Goal: Task Accomplishment & Management: Manage account settings

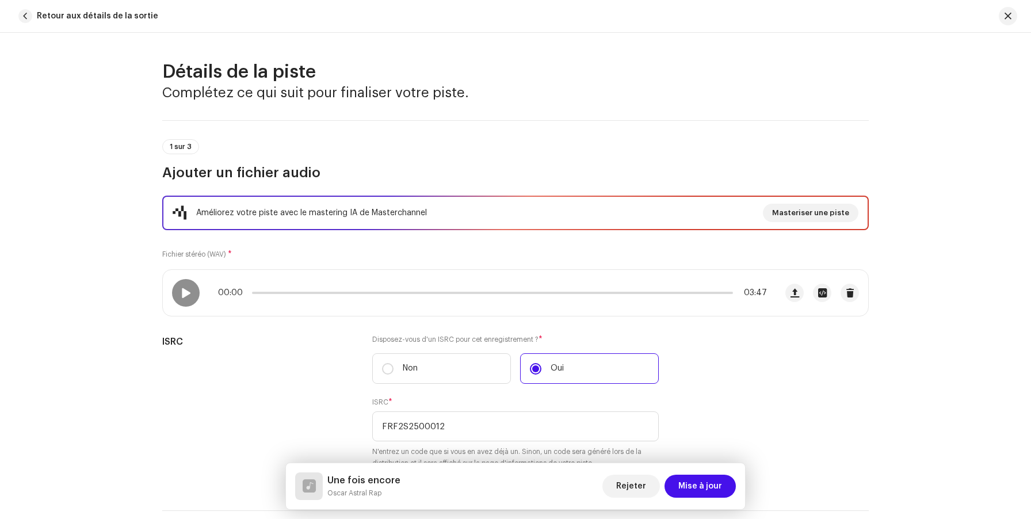
scroll to position [120, 0]
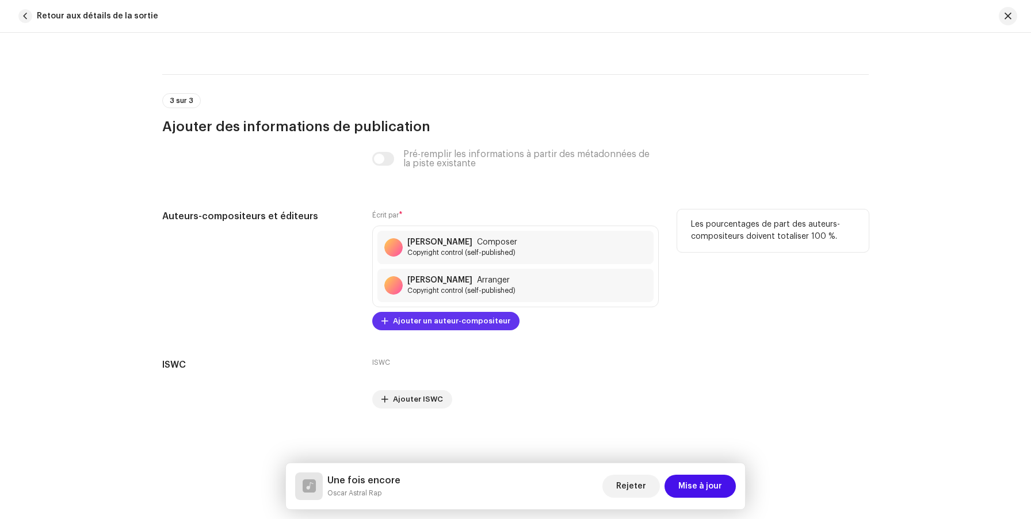
click at [476, 330] on span "Ajouter un auteur-compositeur" at bounding box center [451, 321] width 117 height 23
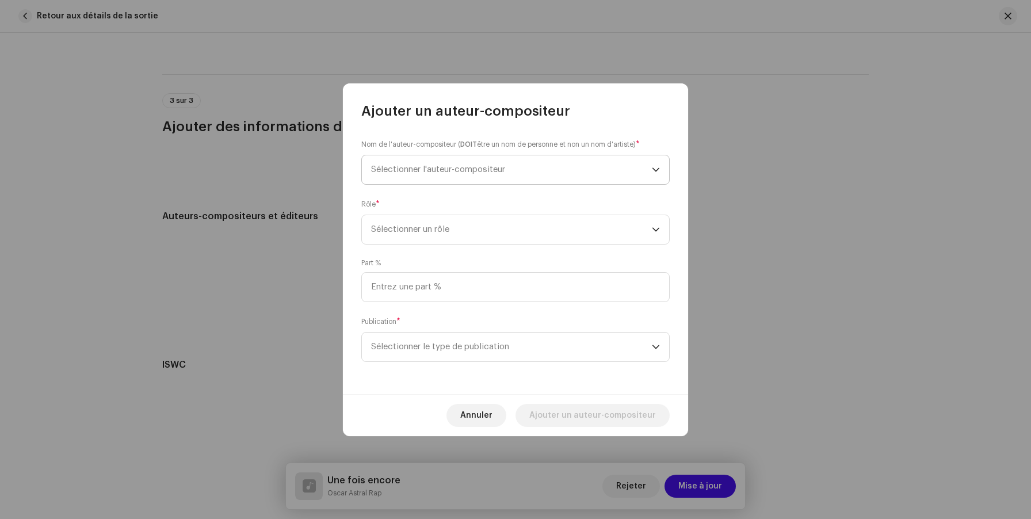
click at [472, 168] on span "Sélectionner l'auteur-compositeur" at bounding box center [438, 169] width 134 height 9
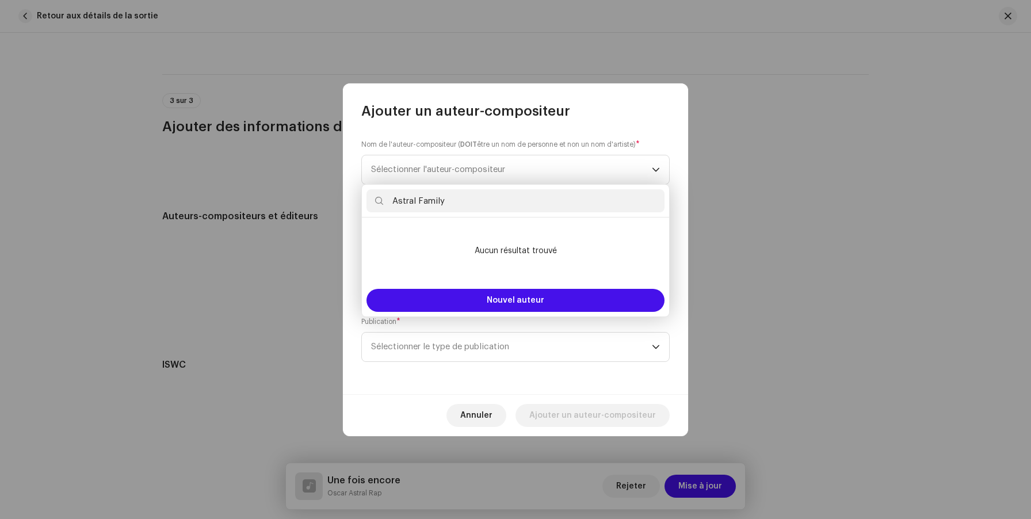
type input "Astral Family"
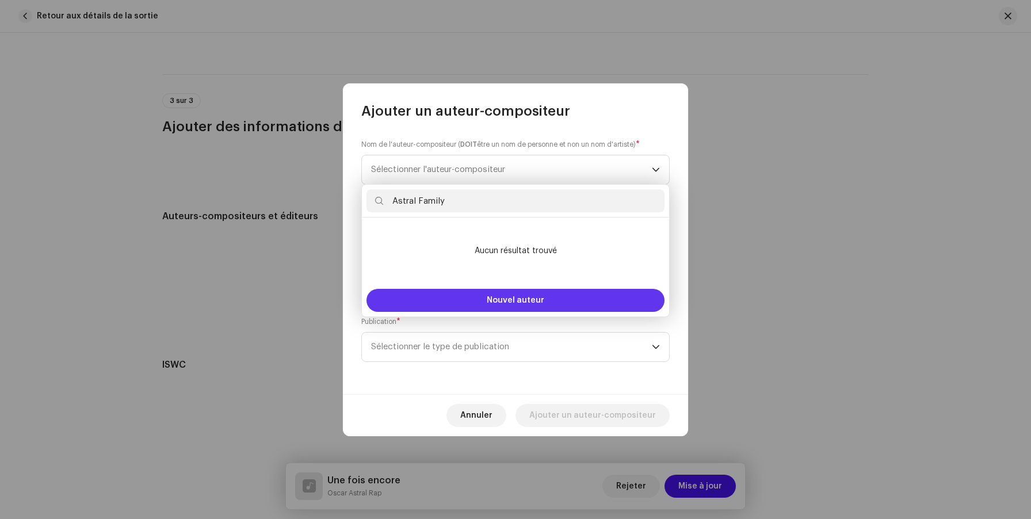
click at [551, 299] on button "Nouvel auteur" at bounding box center [516, 300] width 298 height 23
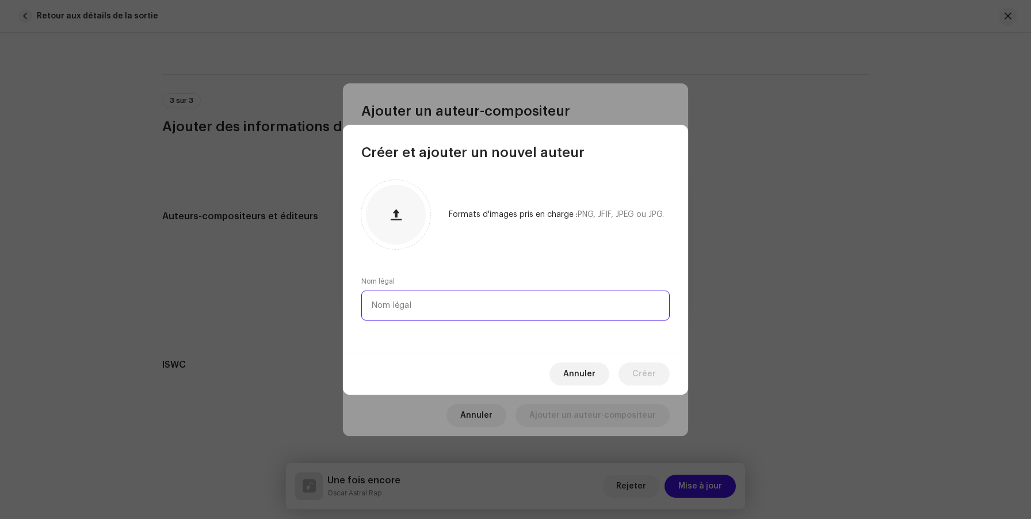
click at [451, 313] on input "text" at bounding box center [515, 306] width 309 height 30
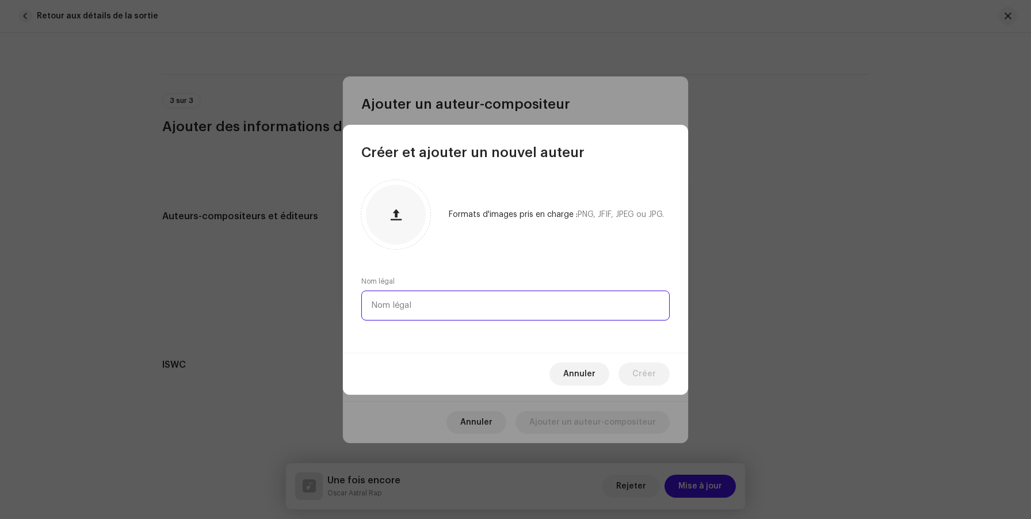
paste input "Astral Family"
type input "Astral Family"
click at [628, 389] on div "Annuler Créer" at bounding box center [515, 374] width 345 height 42
click at [638, 379] on span "Créer" at bounding box center [645, 374] width 24 height 23
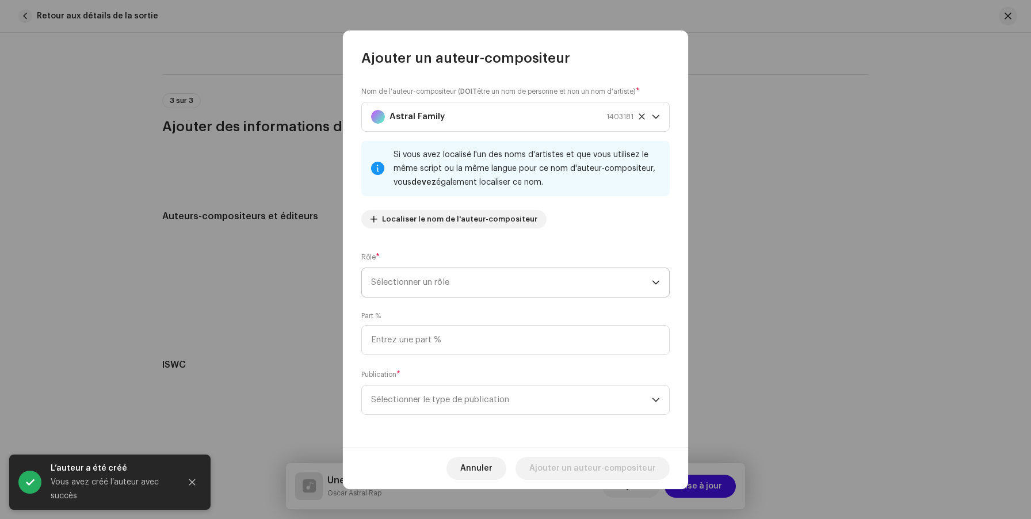
click at [502, 280] on span "Sélectionner un rôle" at bounding box center [511, 282] width 281 height 29
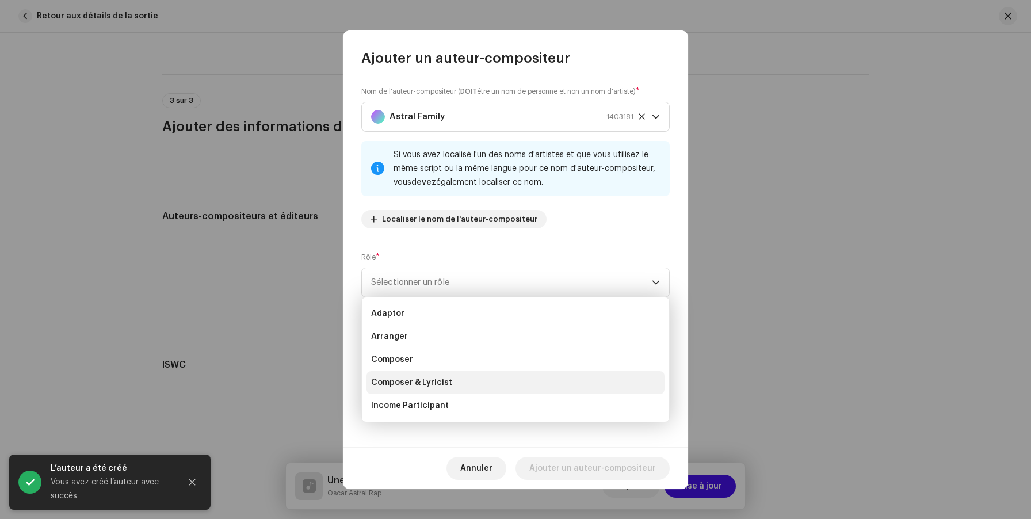
click at [494, 382] on li "Composer & Lyricist" at bounding box center [516, 382] width 298 height 23
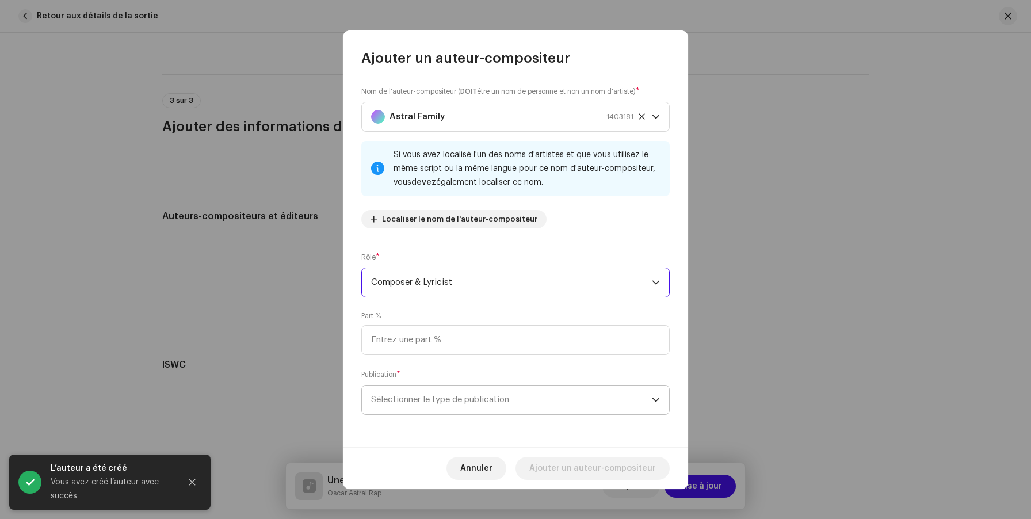
click at [482, 409] on span "Sélectionner le type de publication" at bounding box center [511, 400] width 281 height 29
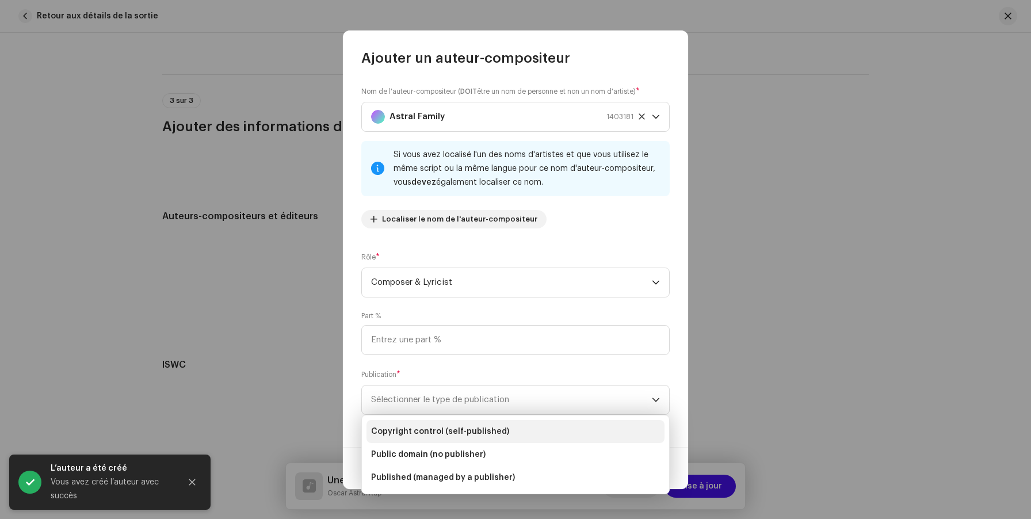
click at [476, 439] on li "Copyright control (self-published)" at bounding box center [516, 431] width 298 height 23
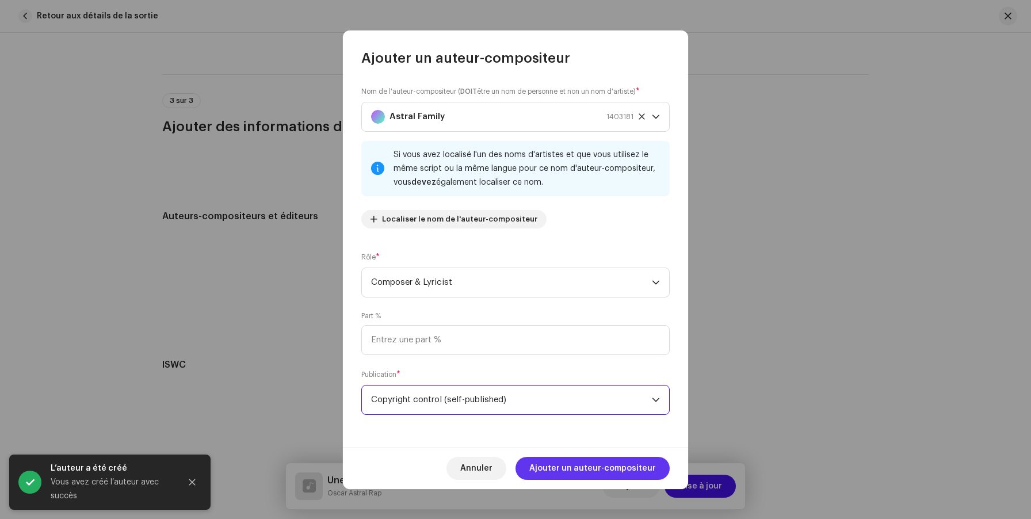
click at [648, 471] on span "Ajouter un auteur-compositeur" at bounding box center [593, 468] width 127 height 23
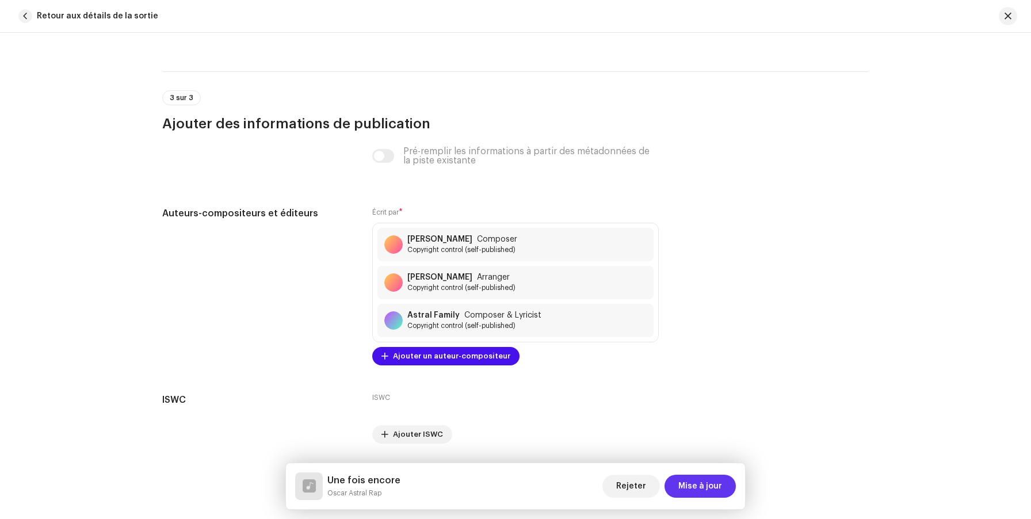
click at [699, 484] on span "Mise à jour" at bounding box center [701, 486] width 44 height 23
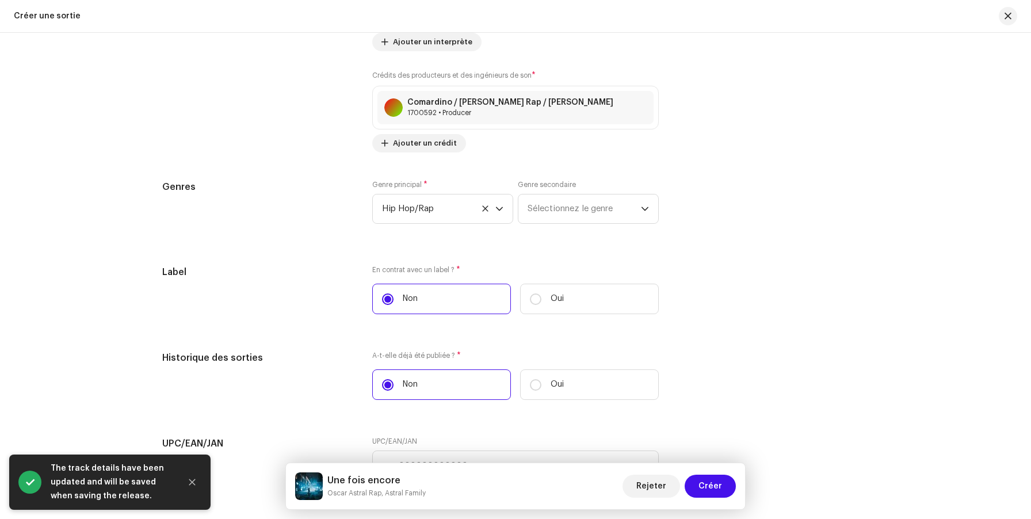
scroll to position [1839, 0]
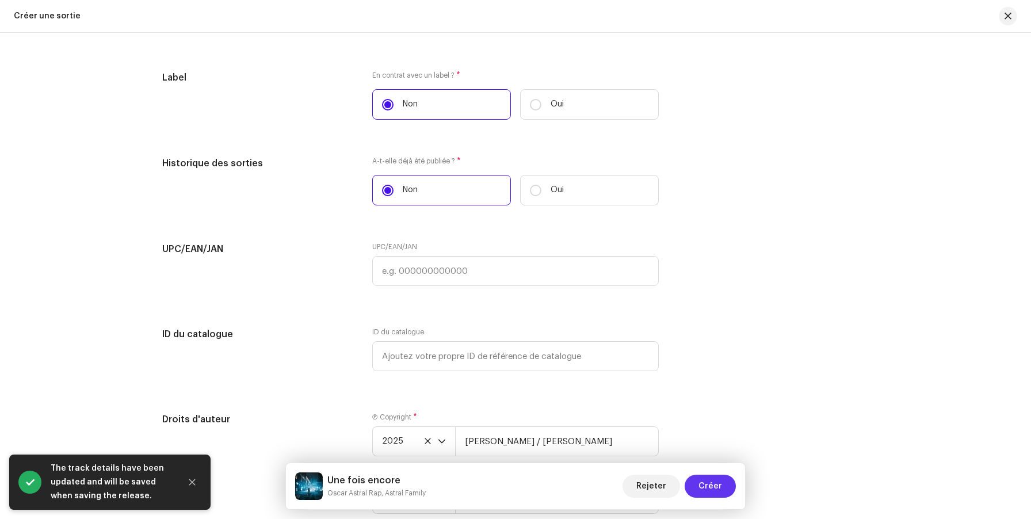
click at [713, 493] on span "Créer" at bounding box center [711, 486] width 24 height 23
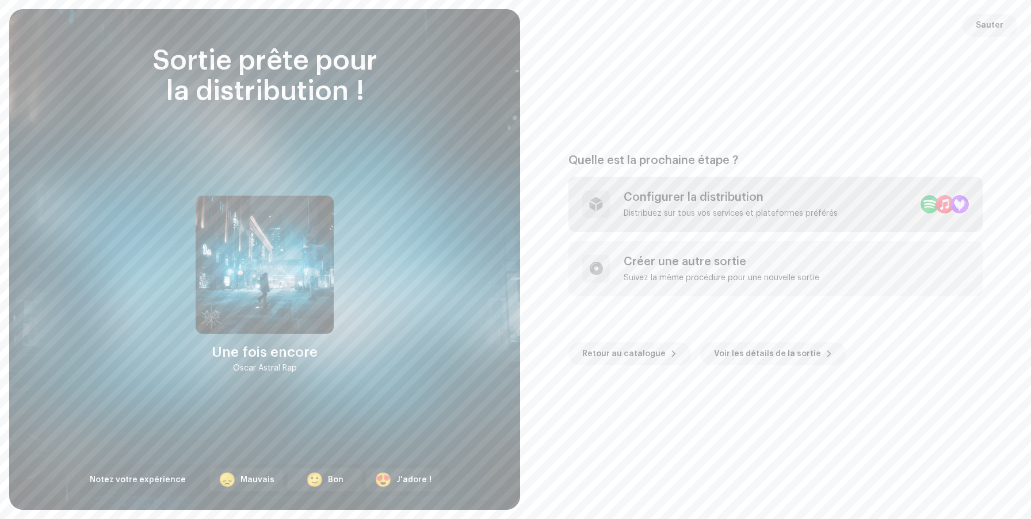
click at [747, 203] on div "Configurer la distribution" at bounding box center [731, 198] width 214 height 14
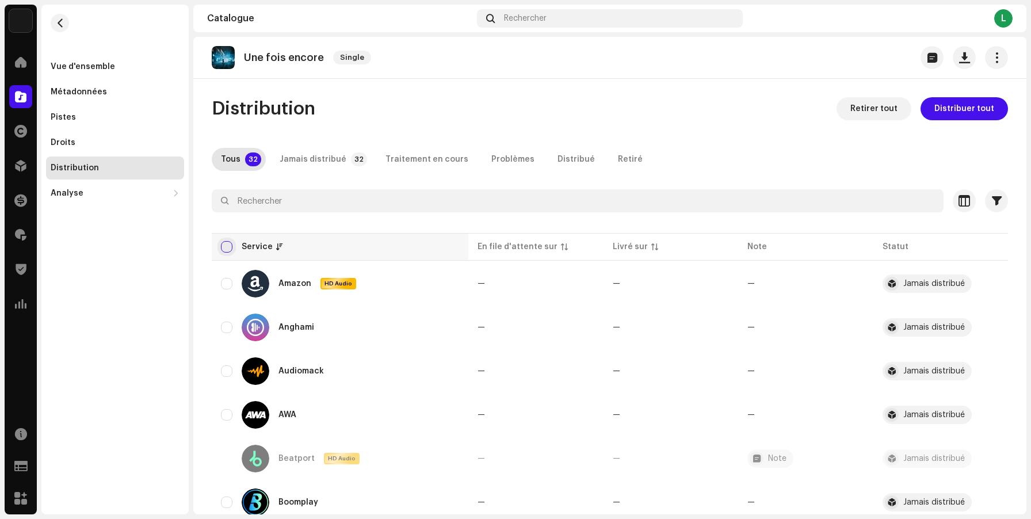
click at [224, 248] on input "checkbox" at bounding box center [227, 247] width 12 height 12
checkbox input "true"
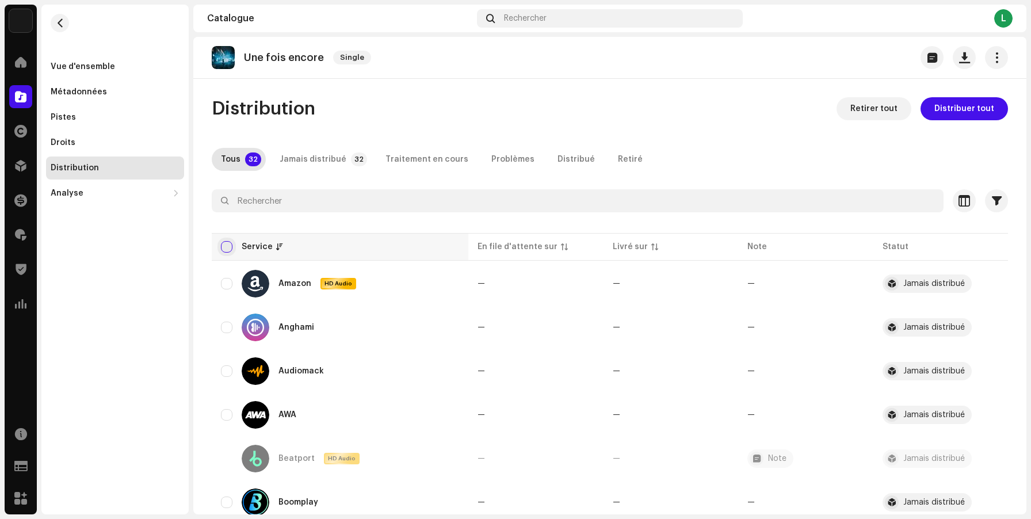
checkbox input "true"
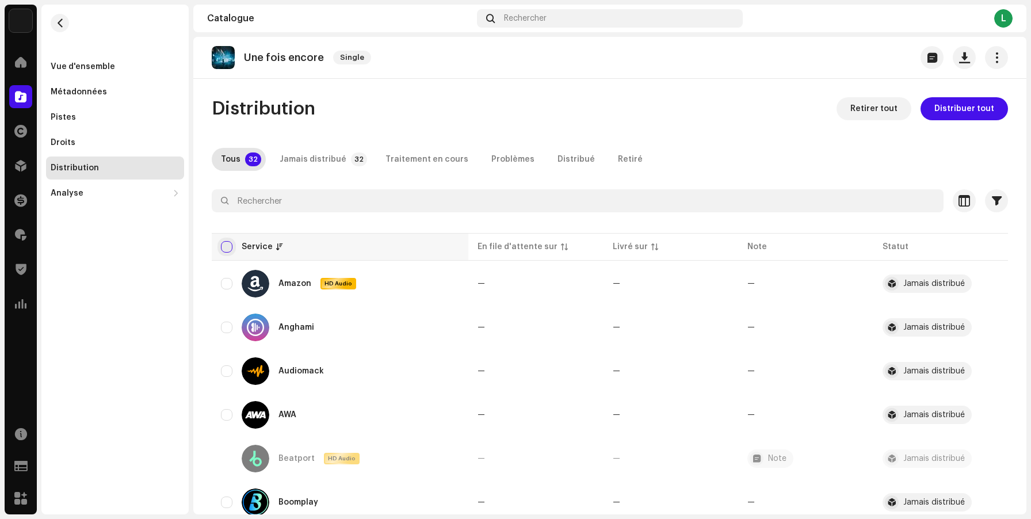
checkbox input "true"
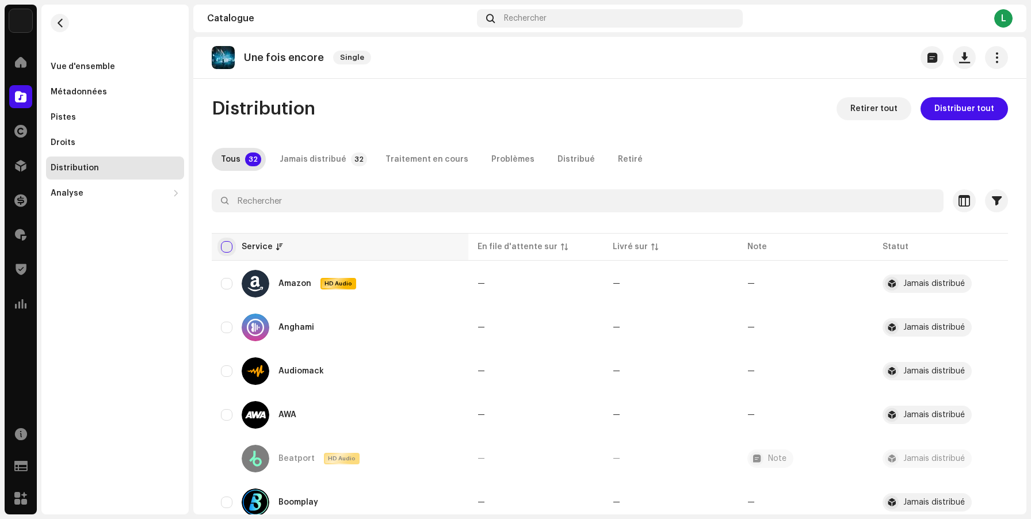
checkbox input "true"
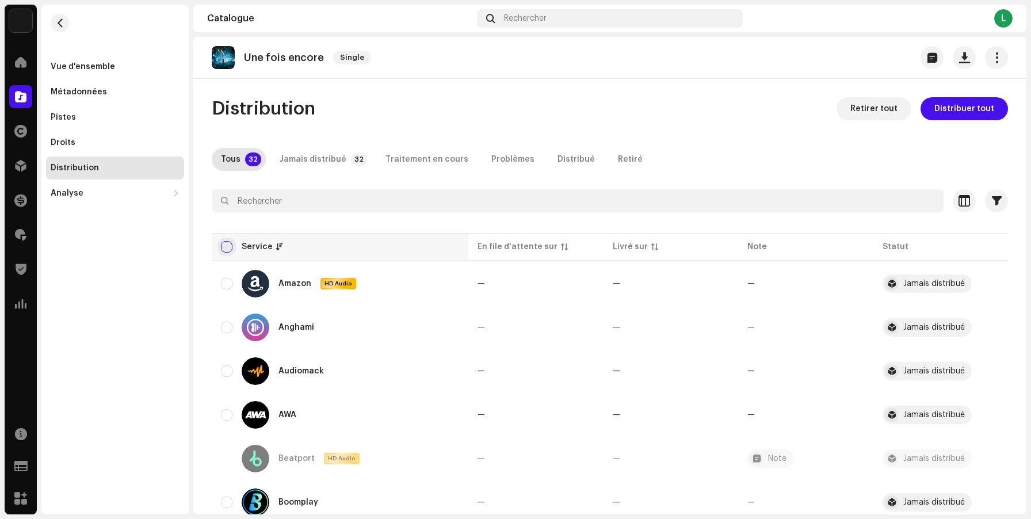
checkbox input "true"
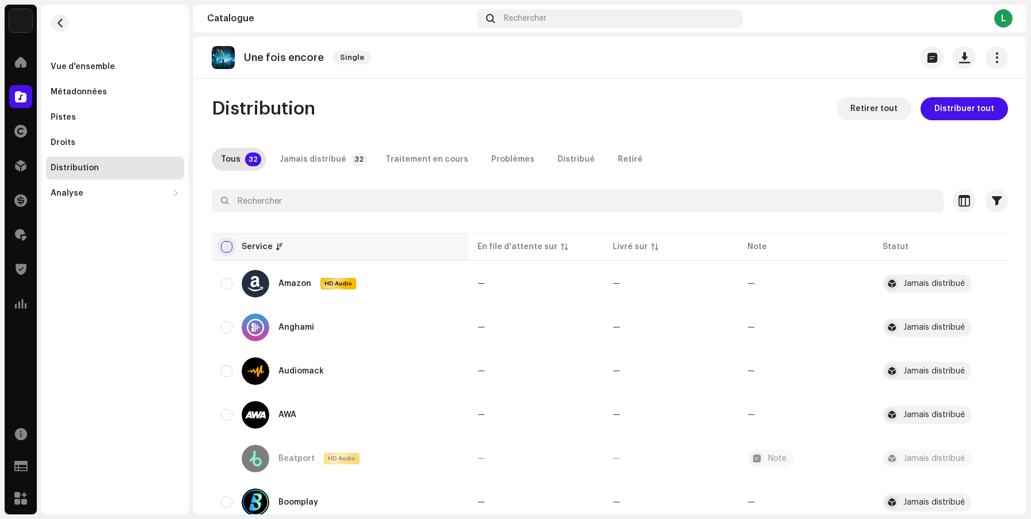
checkbox input "true"
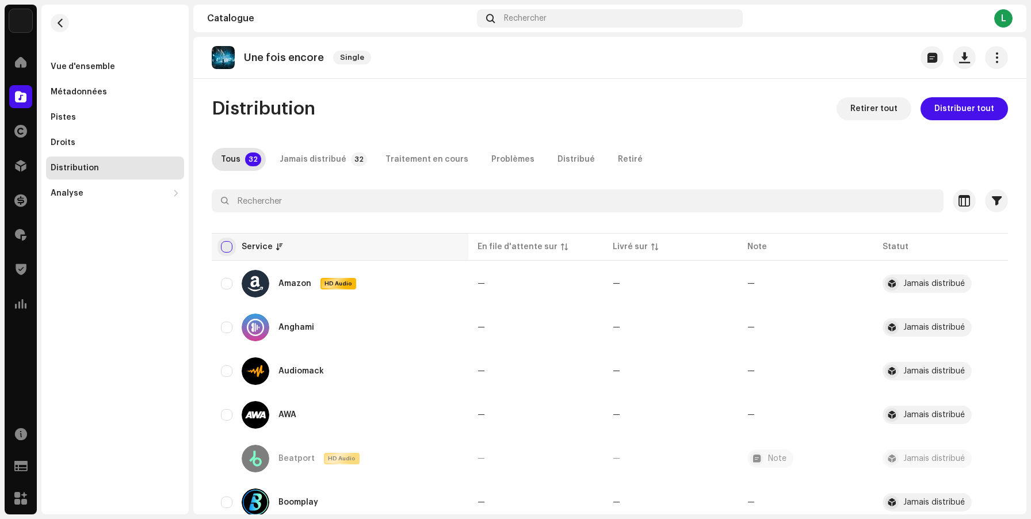
checkbox input "true"
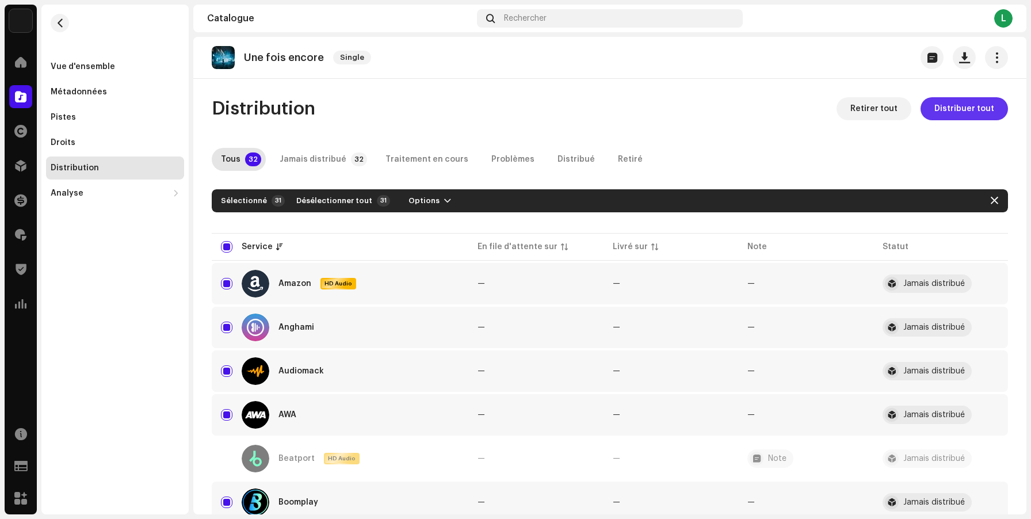
click at [973, 105] on span "Distribuer tout" at bounding box center [965, 108] width 60 height 23
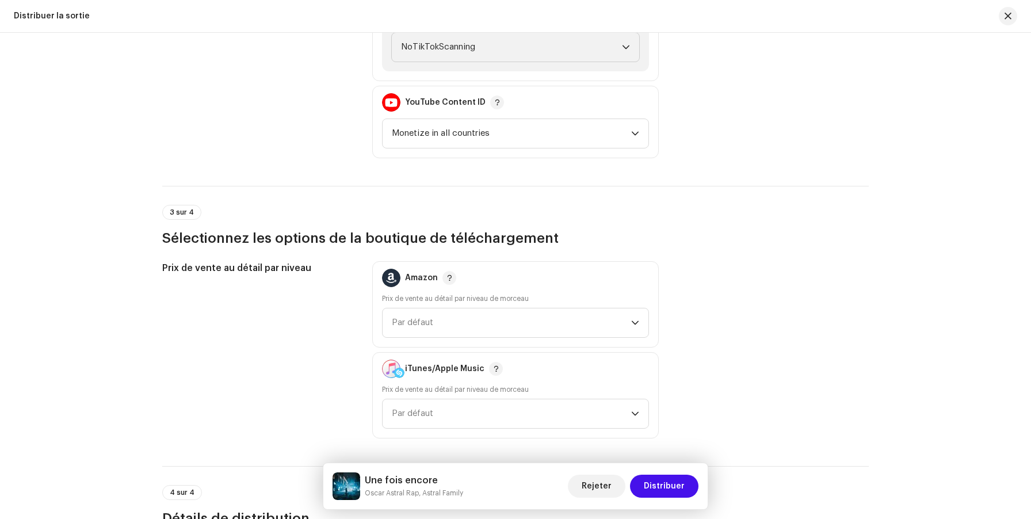
scroll to position [1326, 0]
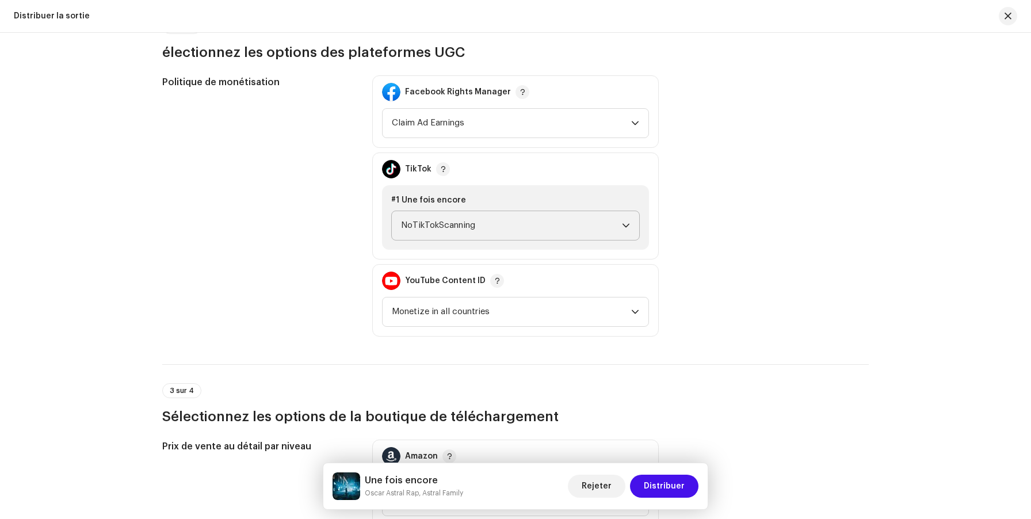
click at [550, 227] on span "NoTikTokScanning" at bounding box center [511, 225] width 221 height 29
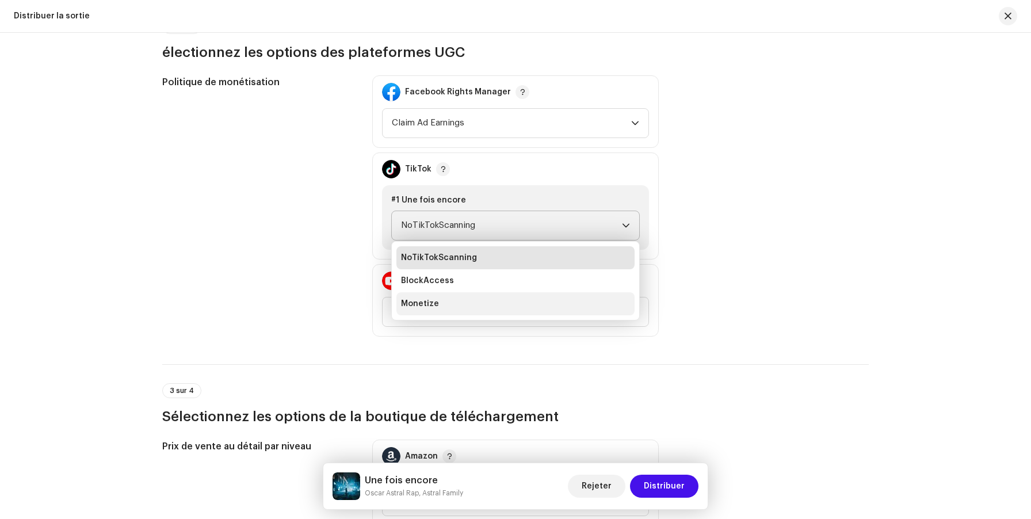
click at [525, 310] on li "Monetize" at bounding box center [516, 303] width 238 height 23
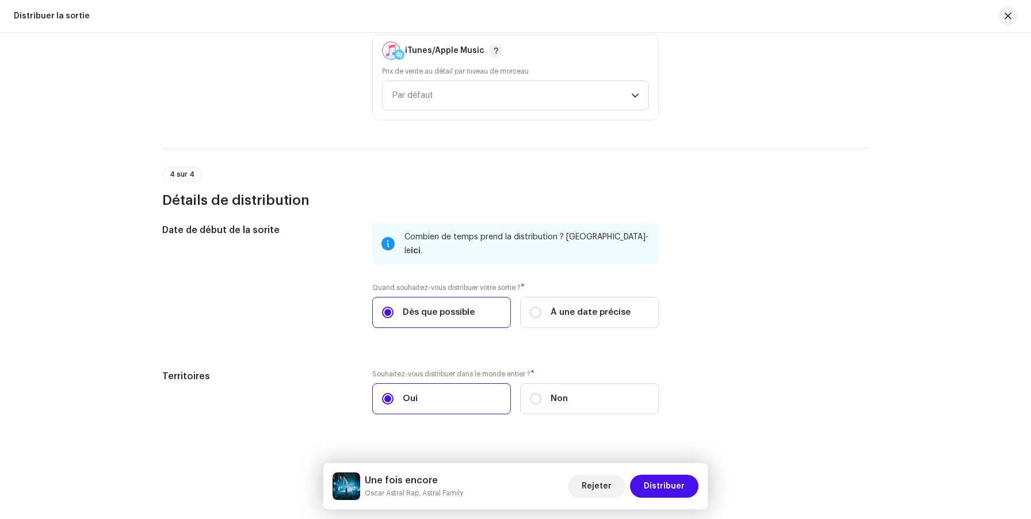
scroll to position [1830, 0]
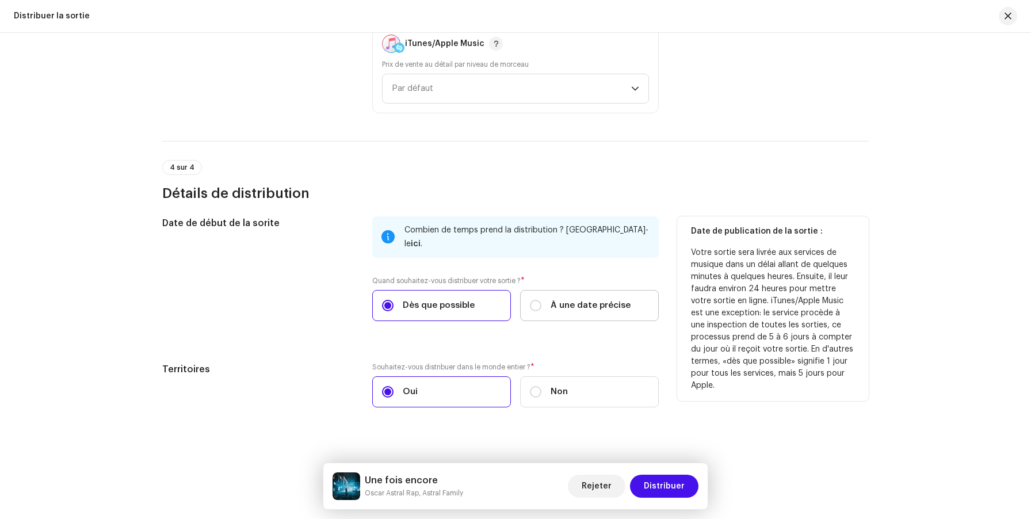
click at [542, 299] on div "À une date précise" at bounding box center [580, 305] width 101 height 13
click at [542, 300] on input "À une date précise" at bounding box center [536, 306] width 12 height 12
radio input "true"
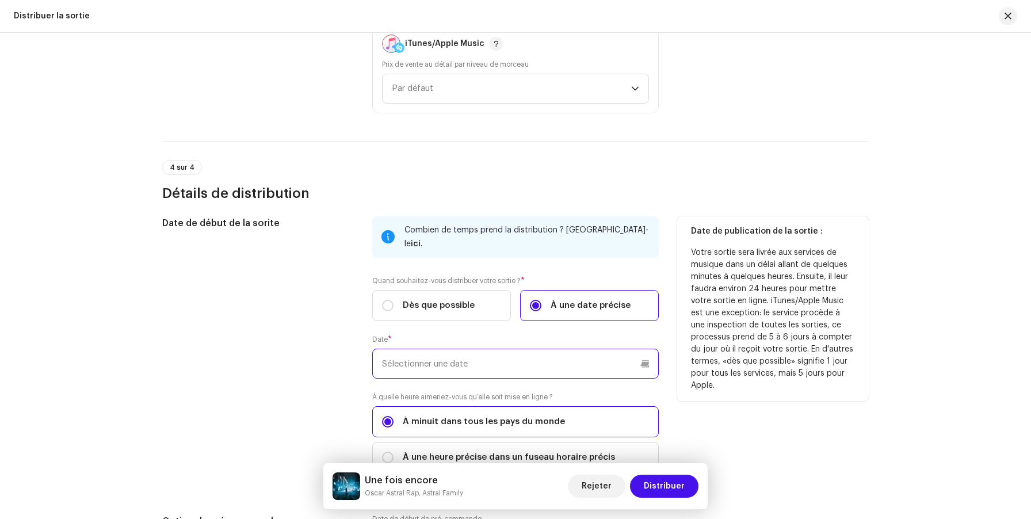
click at [466, 361] on input "text" at bounding box center [515, 364] width 287 height 30
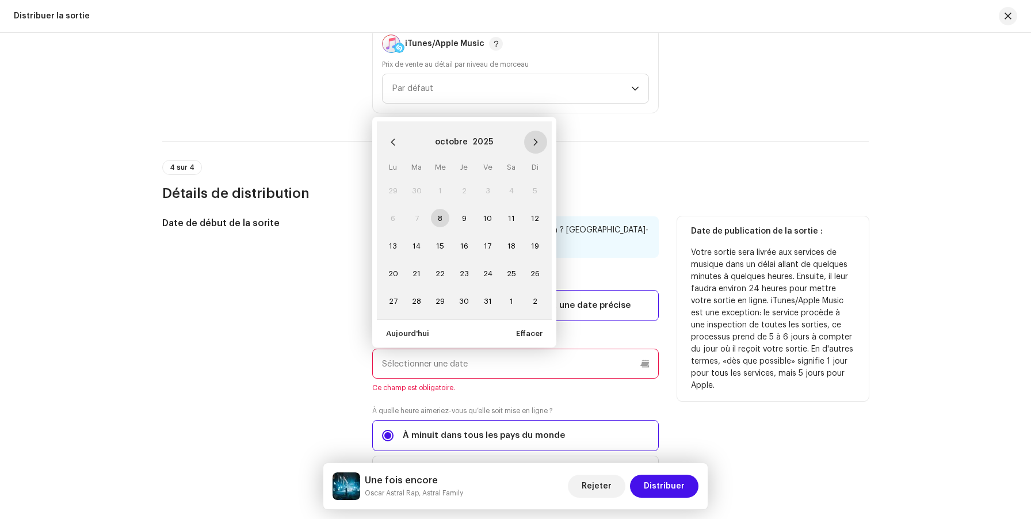
click at [536, 138] on icon "Next Month" at bounding box center [536, 142] width 8 height 8
click at [487, 237] on span "14" at bounding box center [488, 246] width 18 height 18
type input "[DATE]"
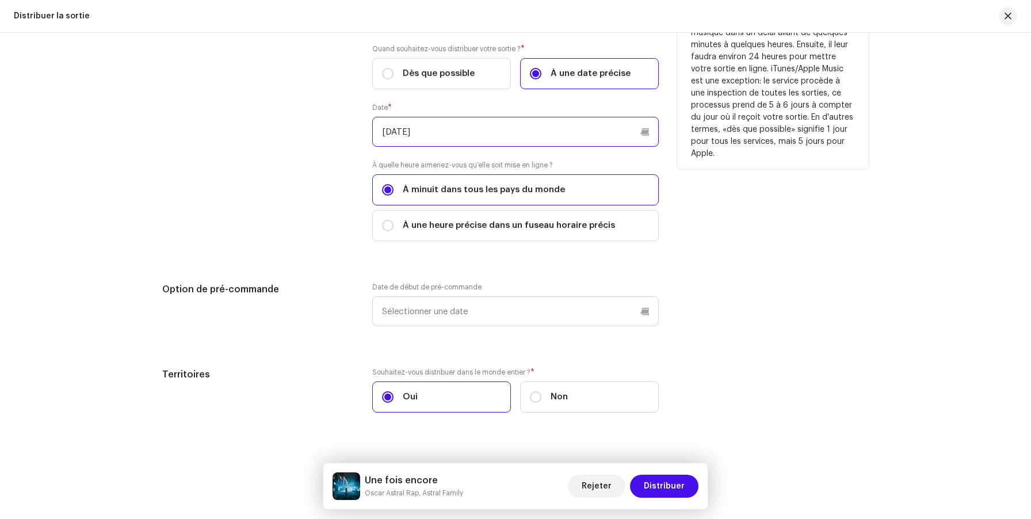
scroll to position [2068, 0]
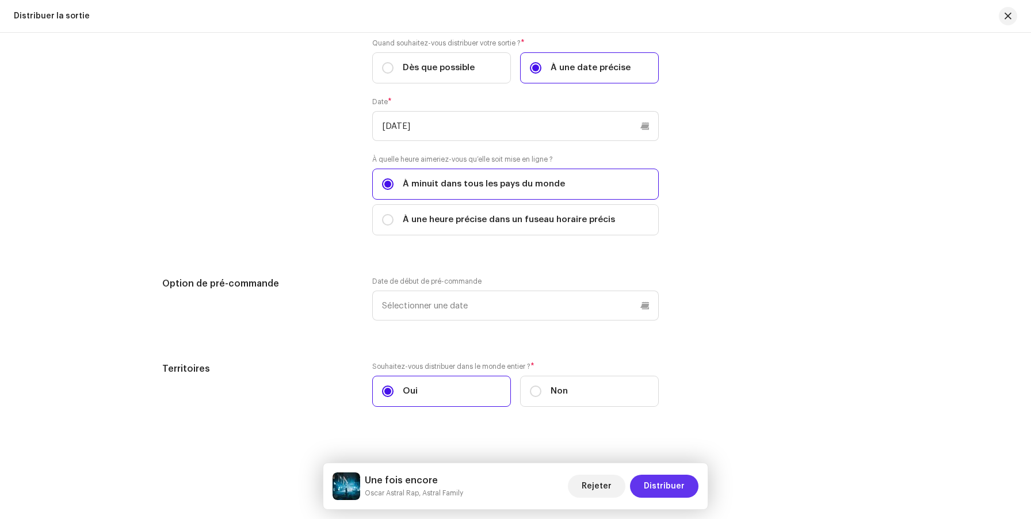
click at [667, 492] on span "Distribuer" at bounding box center [664, 486] width 41 height 23
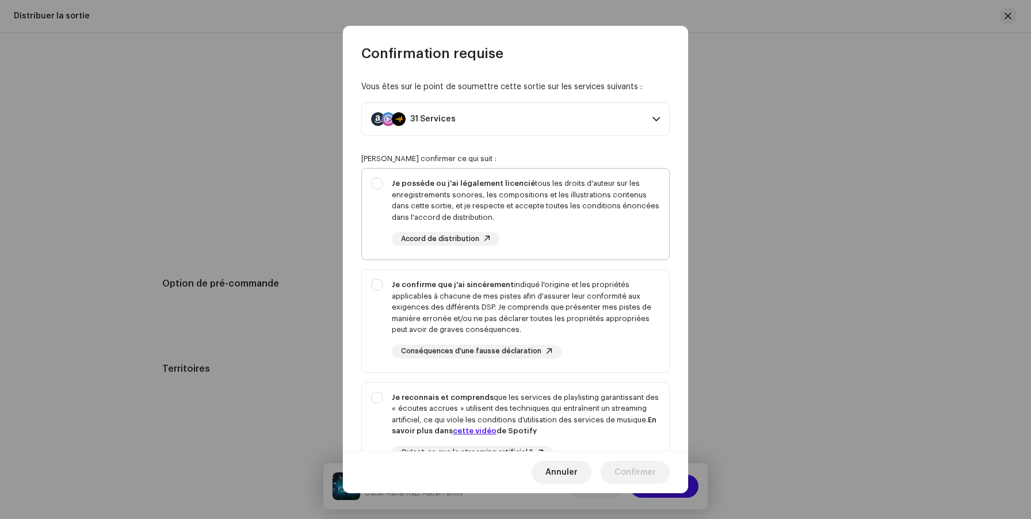
click at [378, 178] on div "Je possède ou j'ai légalement licencié tous les droits d'auteur sur les enregis…" at bounding box center [515, 212] width 307 height 86
checkbox input "true"
click at [378, 285] on div "Je confirme que j'ai sincèrement indiqué l'origine et les propriétés applicable…" at bounding box center [515, 319] width 307 height 98
checkbox input "true"
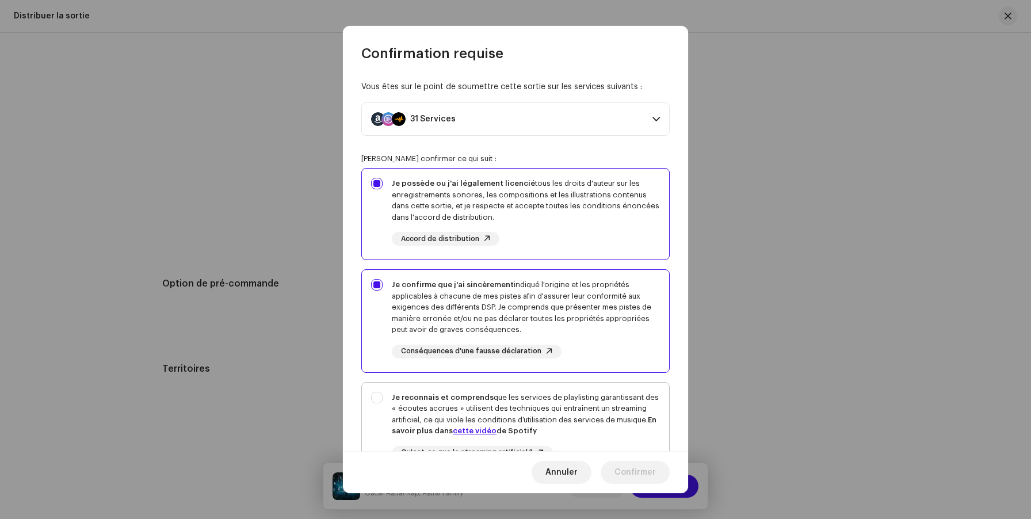
click at [380, 393] on div "Je reconnais et comprends que les services de playlisting garantissant des « éc…" at bounding box center [515, 435] width 307 height 105
checkbox input "true"
click at [633, 472] on span "Confirmer" at bounding box center [635, 472] width 41 height 23
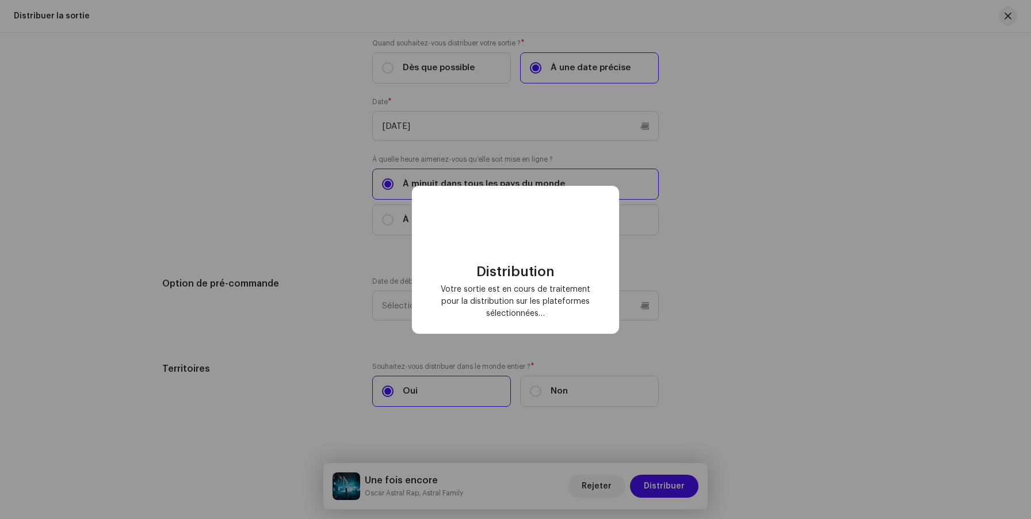
checkbox input "false"
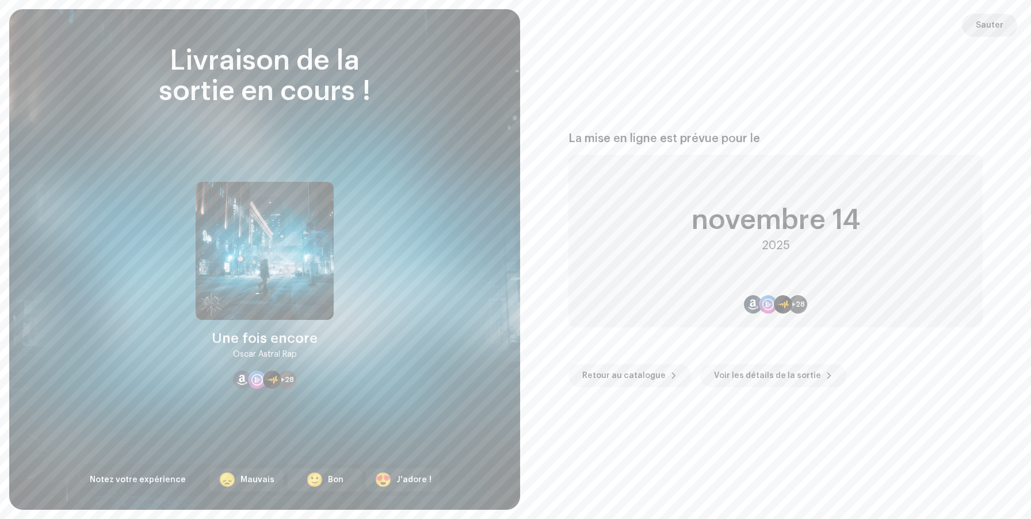
click at [984, 21] on span "Sauter" at bounding box center [990, 25] width 28 height 23
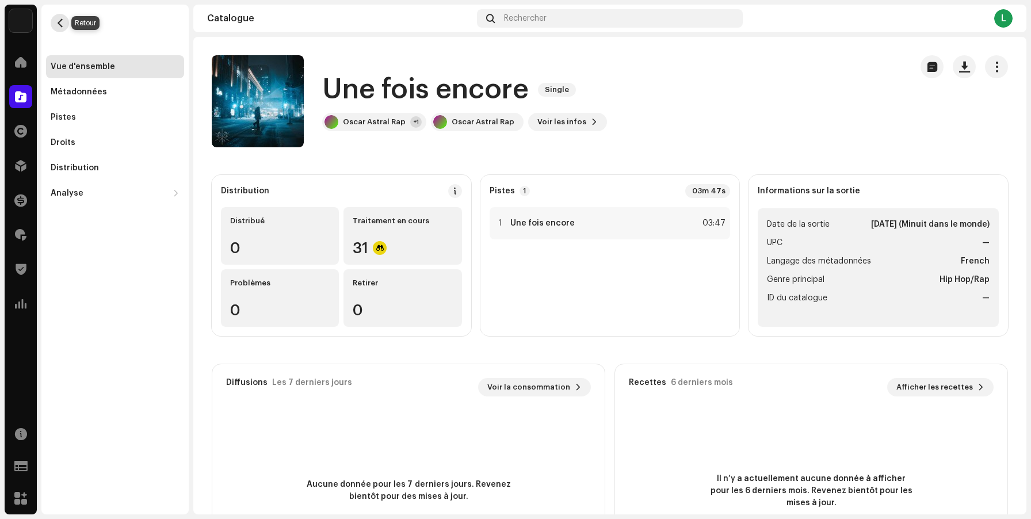
click at [60, 23] on span "button" at bounding box center [60, 22] width 9 height 9
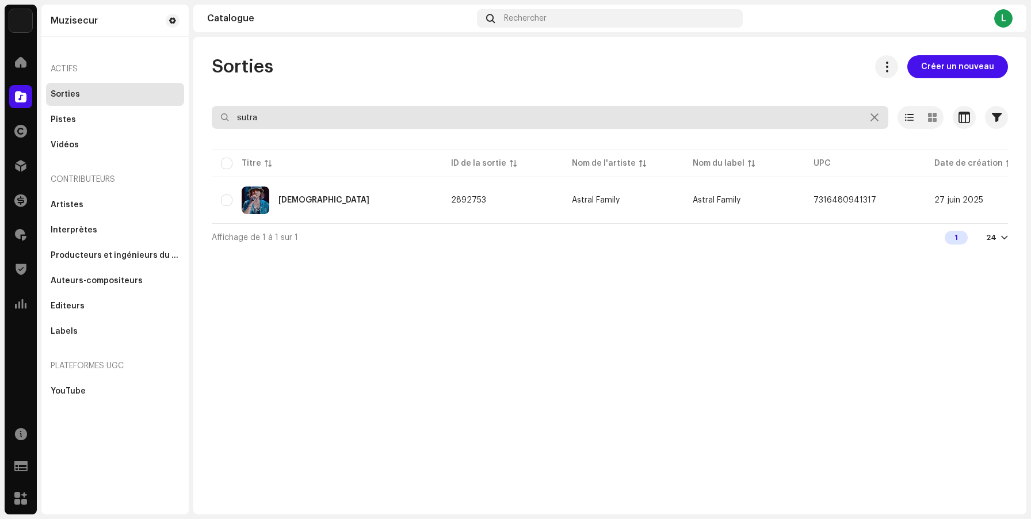
click at [862, 116] on input "sutra" at bounding box center [550, 117] width 677 height 23
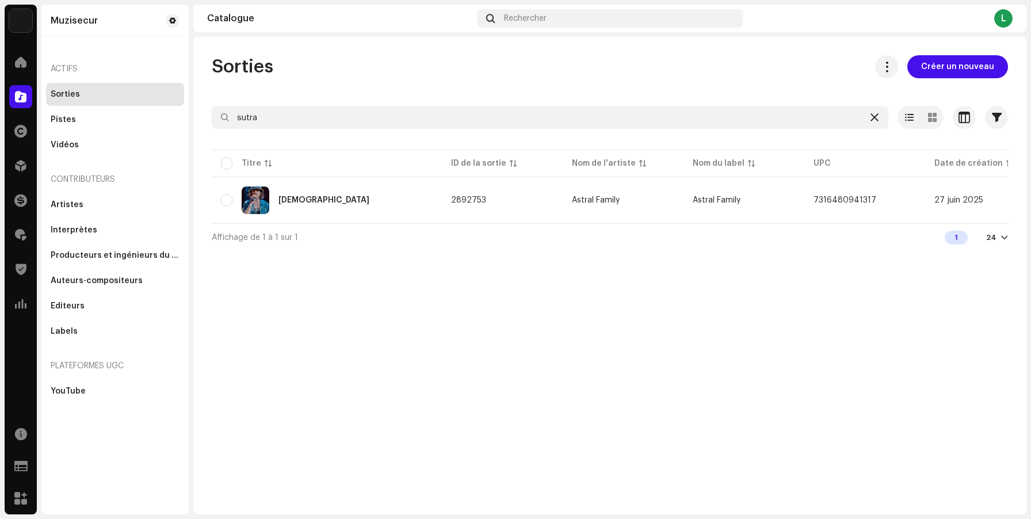
click at [878, 116] on icon at bounding box center [875, 117] width 8 height 9
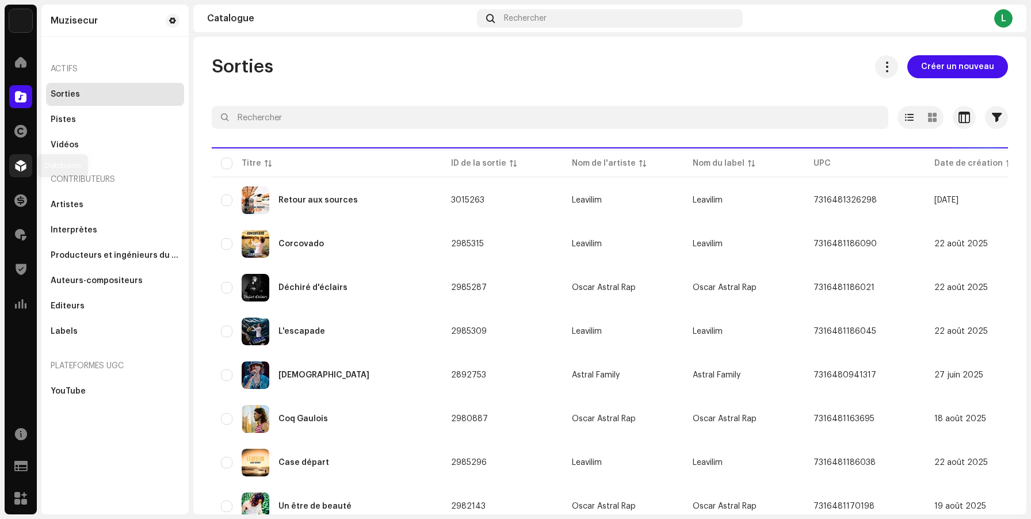
click at [22, 168] on span at bounding box center [21, 165] width 12 height 9
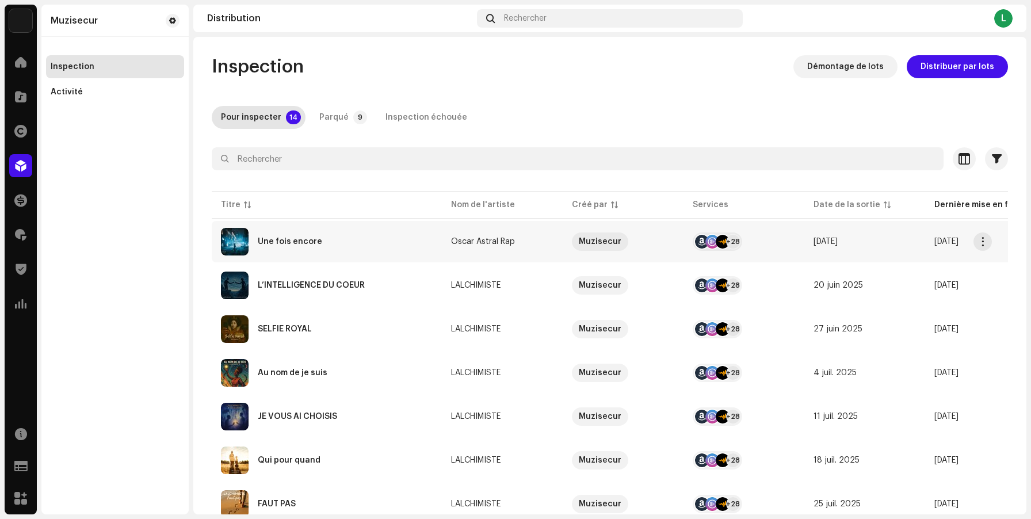
click at [340, 243] on div "Une fois encore" at bounding box center [327, 242] width 212 height 28
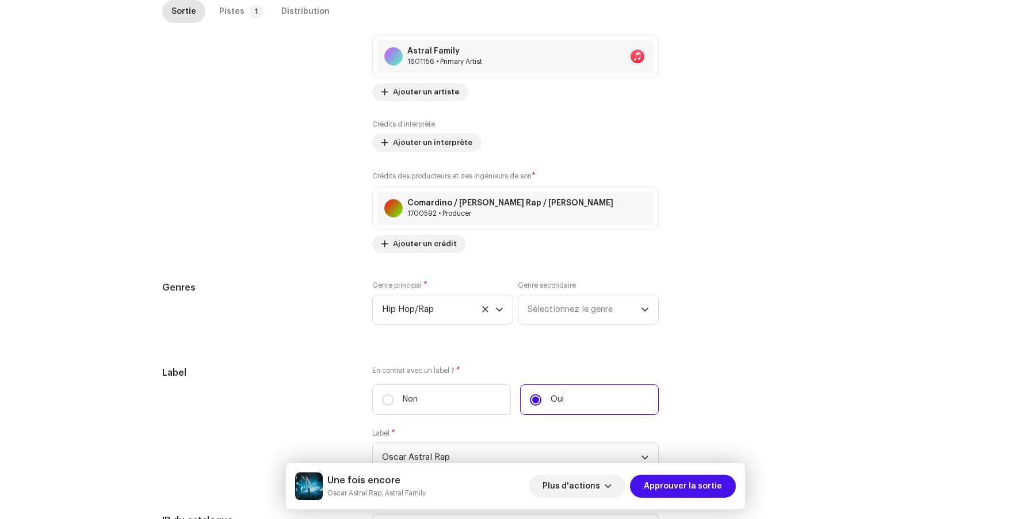
scroll to position [1072, 0]
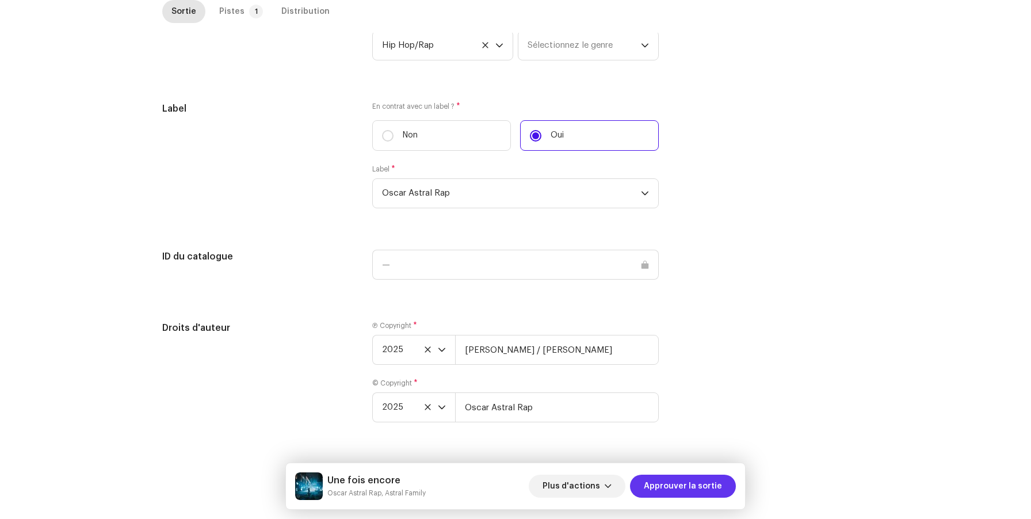
click at [692, 493] on span "Approuver la sortie" at bounding box center [683, 486] width 78 height 23
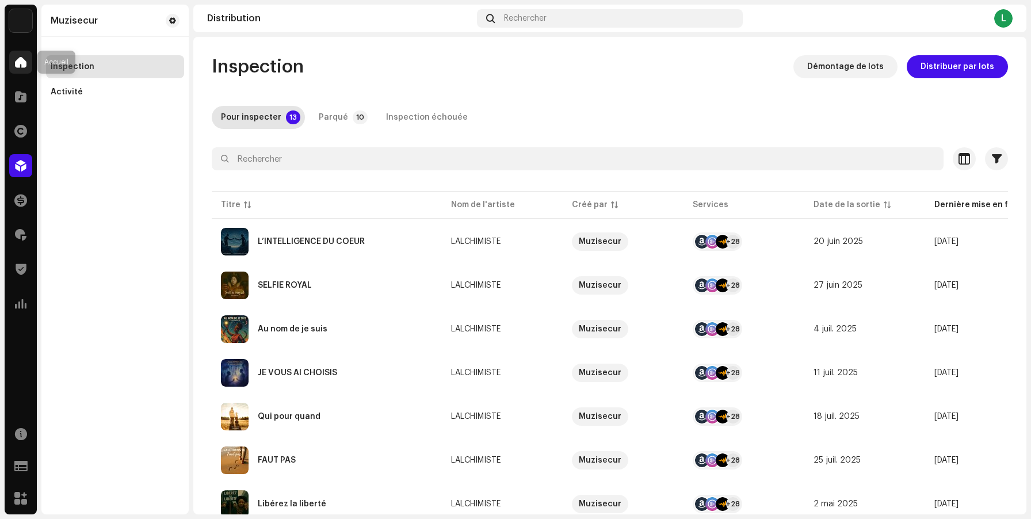
click at [21, 62] on span at bounding box center [21, 62] width 12 height 9
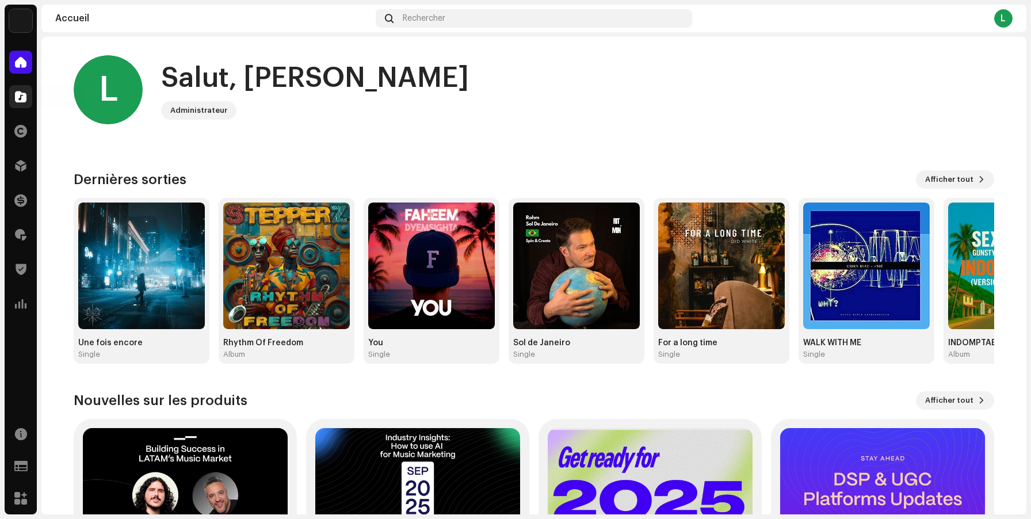
click at [13, 98] on div at bounding box center [20, 96] width 23 height 23
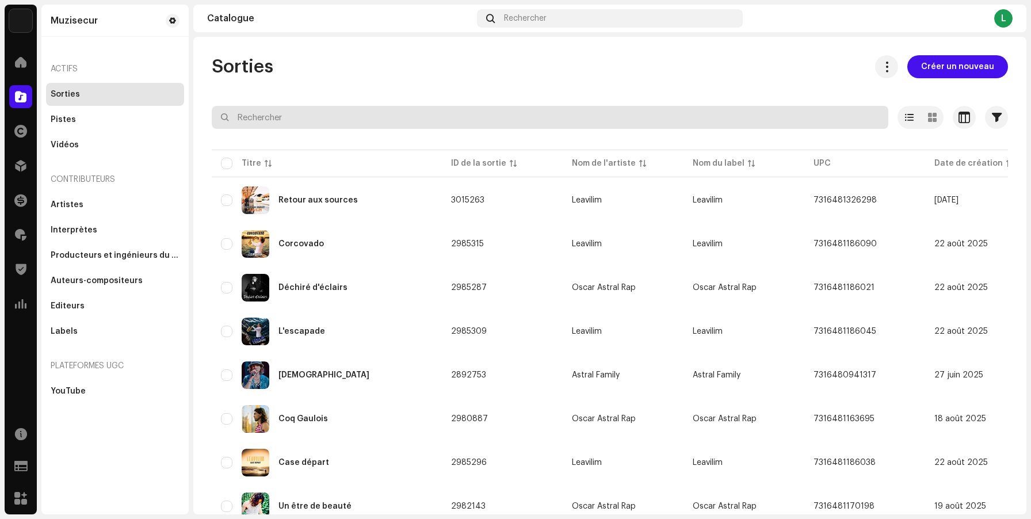
click at [284, 120] on input "text" at bounding box center [550, 117] width 677 height 23
paste input "SO MUCH MORE"
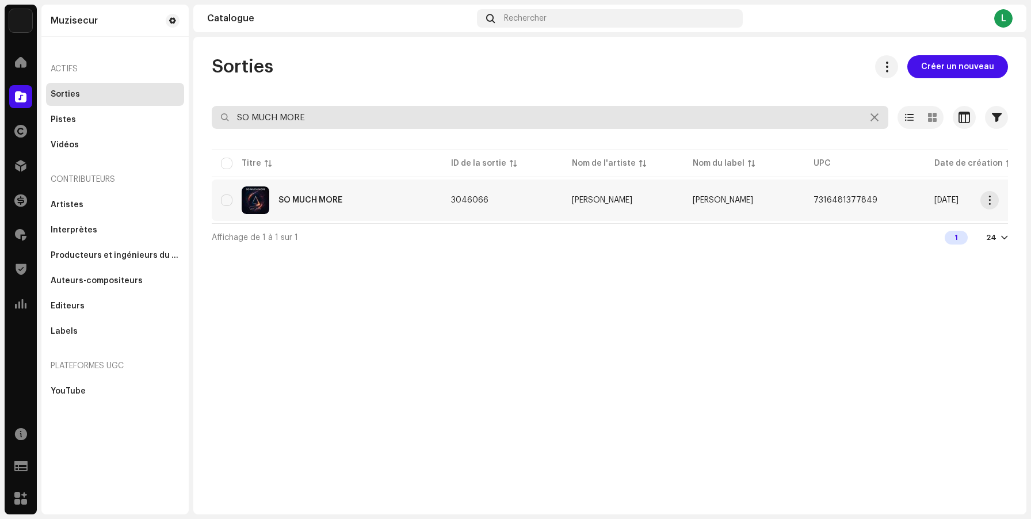
type input "SO MUCH MORE"
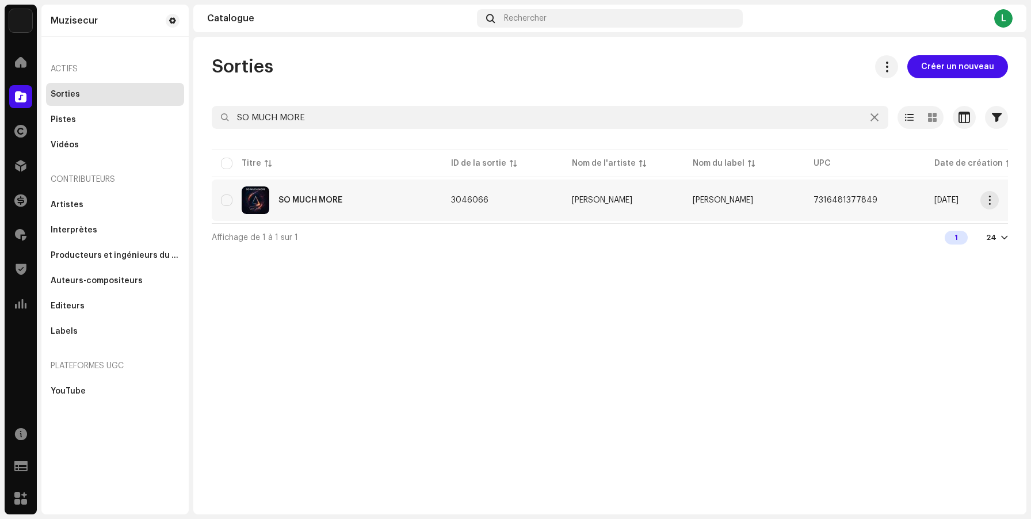
click at [382, 209] on div "SO MUCH MORE" at bounding box center [327, 200] width 212 height 28
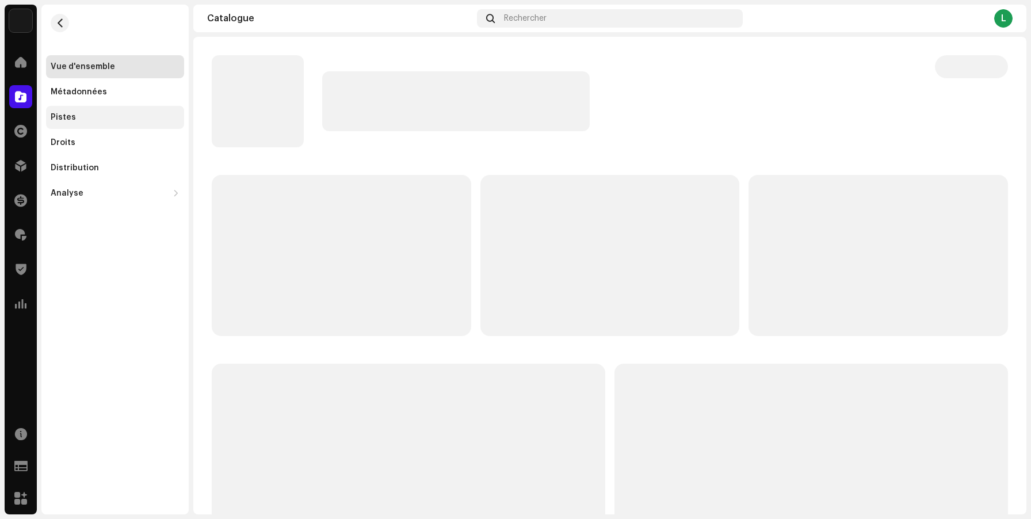
click at [96, 115] on div "Pistes" at bounding box center [115, 117] width 129 height 9
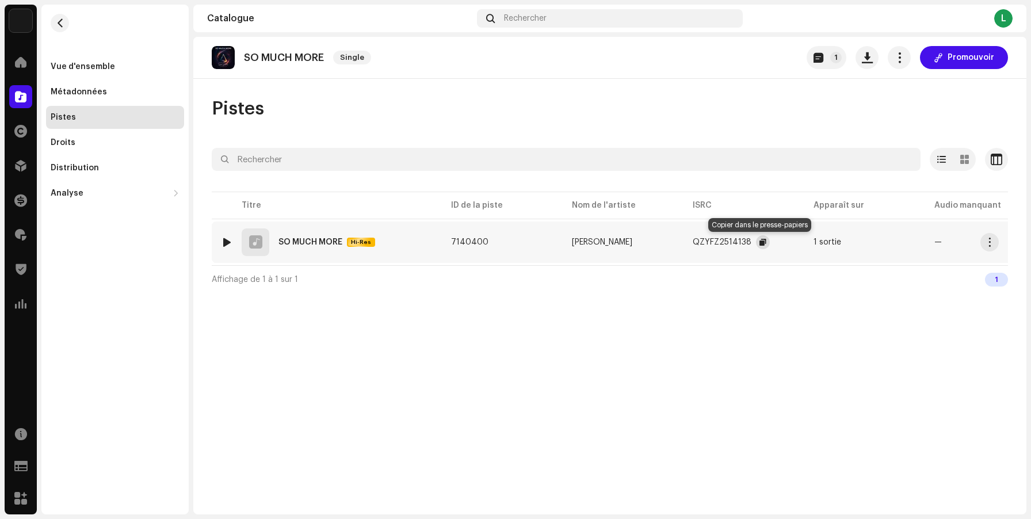
click at [760, 241] on span "button" at bounding box center [763, 242] width 7 height 9
click at [60, 26] on span "button" at bounding box center [60, 22] width 9 height 9
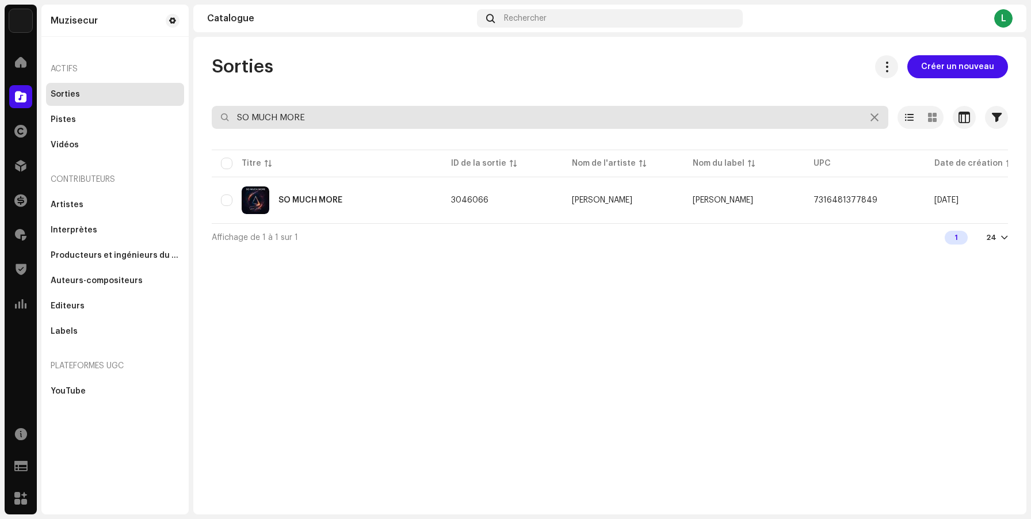
click at [318, 110] on input "SO MUCH MORE" at bounding box center [550, 117] width 677 height 23
drag, startPoint x: 321, startPoint y: 124, endPoint x: 188, endPoint y: 106, distance: 134.2
click at [190, 106] on div "Muzisecur Accueil Catalogue Droits Distribution Finances Redevances Trust & Saf…" at bounding box center [515, 259] width 1031 height 519
paste input "For a long time"
type input "For a long time"
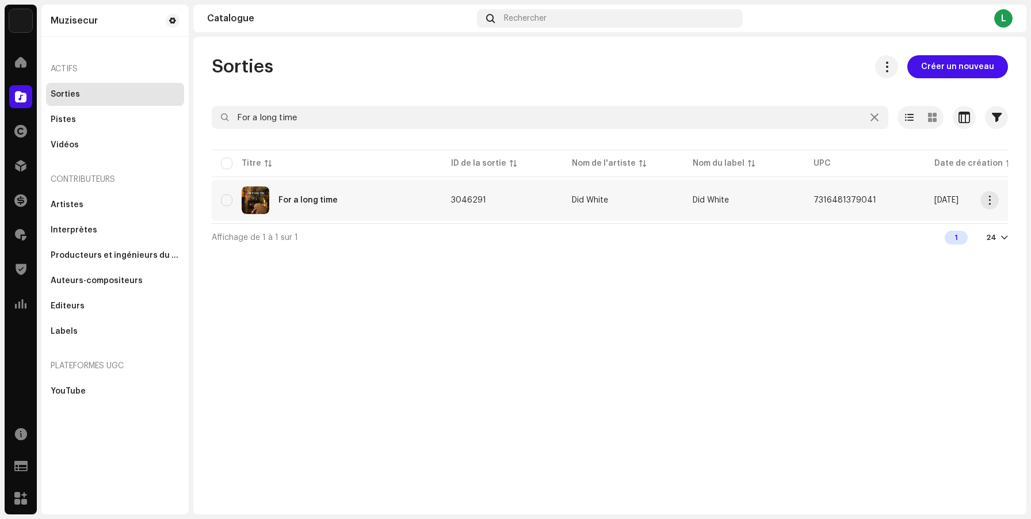
copy span "7316481379041"
drag, startPoint x: 874, startPoint y: 200, endPoint x: 808, endPoint y: 200, distance: 65.6
click at [808, 200] on td "7316481379041" at bounding box center [865, 200] width 121 height 41
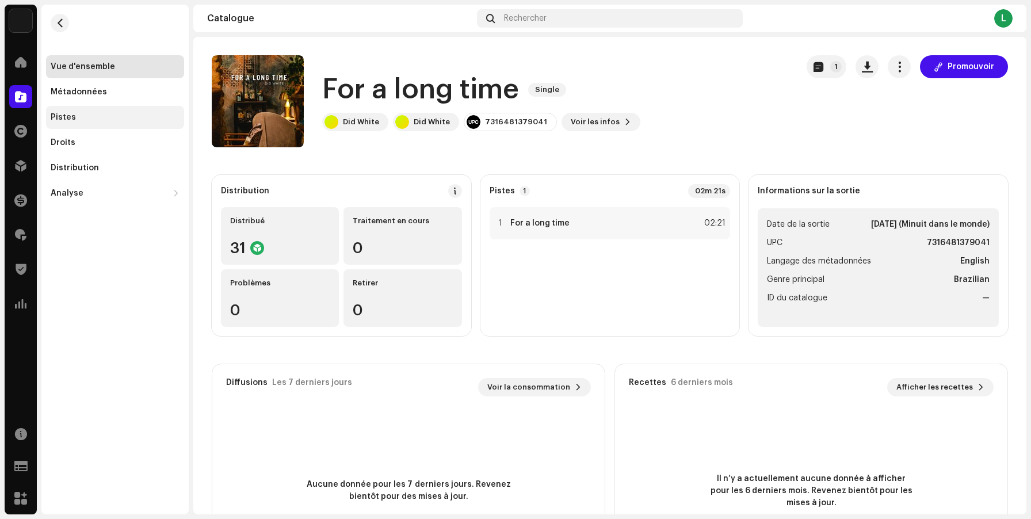
click at [68, 120] on div "Pistes" at bounding box center [63, 117] width 25 height 9
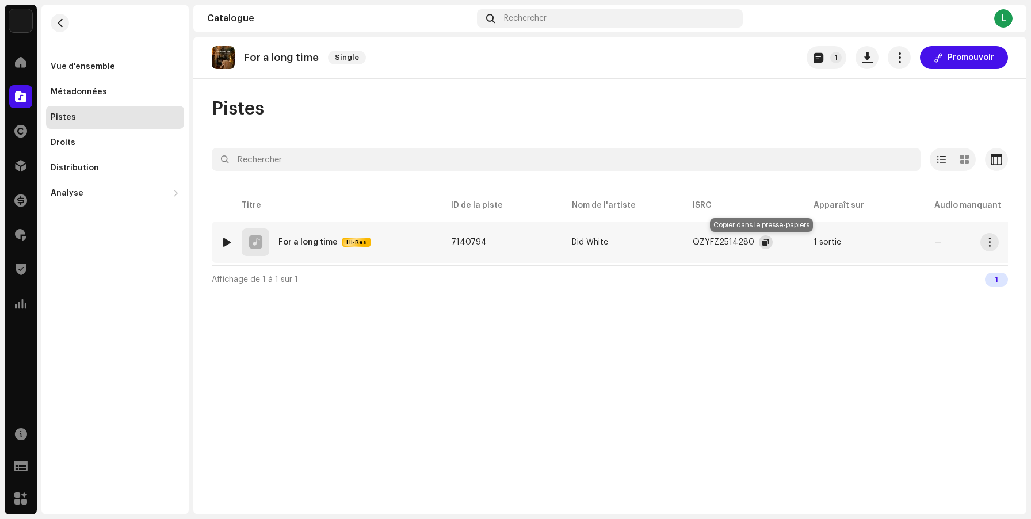
click at [763, 244] on span "button" at bounding box center [766, 242] width 7 height 9
click at [128, 66] on div "Vue d'ensemble" at bounding box center [115, 66] width 129 height 9
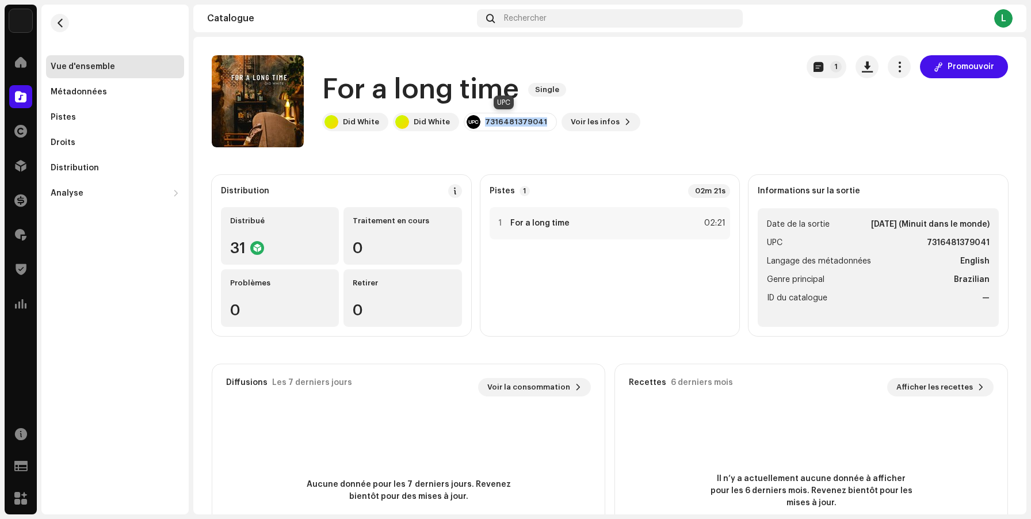
drag, startPoint x: 538, startPoint y: 121, endPoint x: 479, endPoint y: 123, distance: 59.3
click at [479, 123] on div "7316481379041" at bounding box center [510, 122] width 93 height 18
copy div "7316481379041"
click at [607, 122] on button "Voir les infos" at bounding box center [601, 122] width 79 height 18
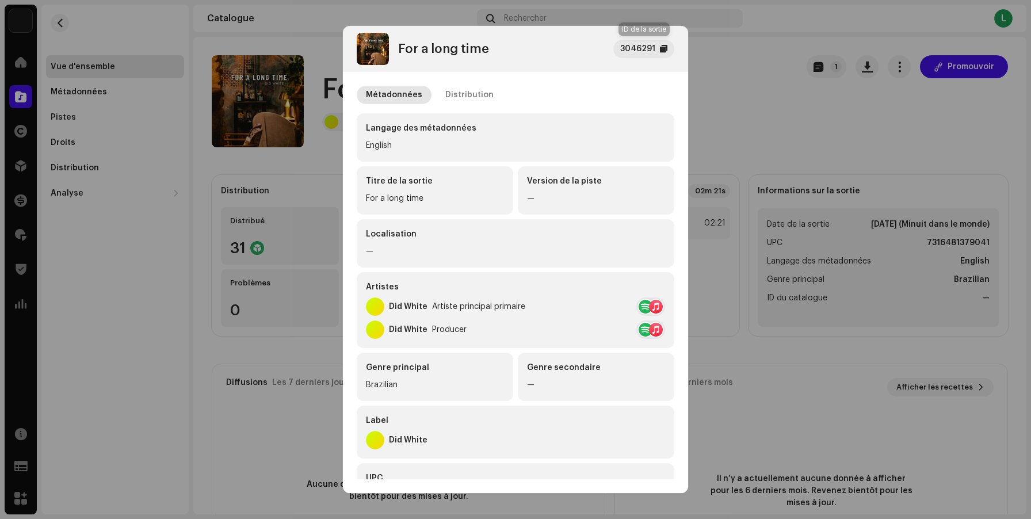
click at [661, 44] on div at bounding box center [663, 48] width 7 height 9
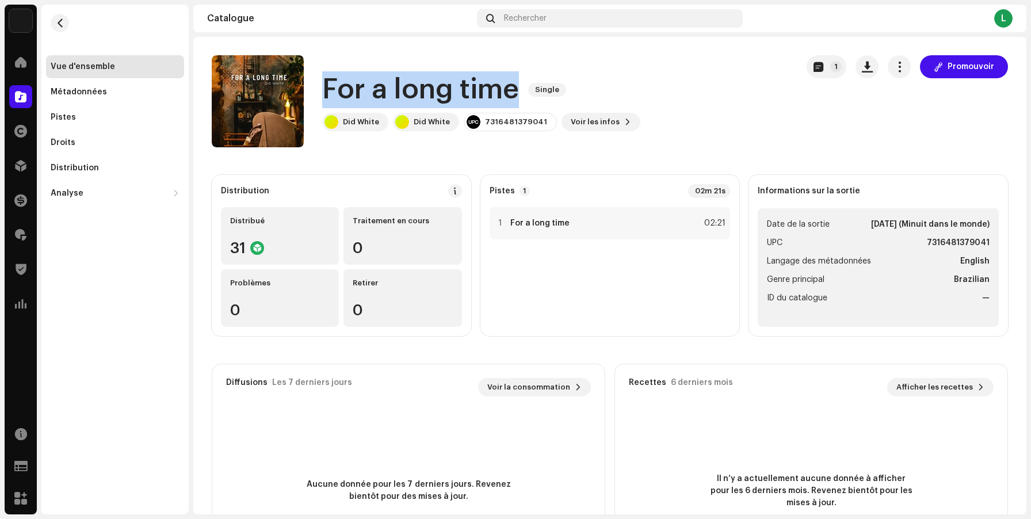
drag, startPoint x: 500, startPoint y: 94, endPoint x: 326, endPoint y: 85, distance: 174.7
click at [326, 85] on div "For a long time Single" at bounding box center [481, 89] width 318 height 37
copy h1 "For a long time"
